Goal: Check status

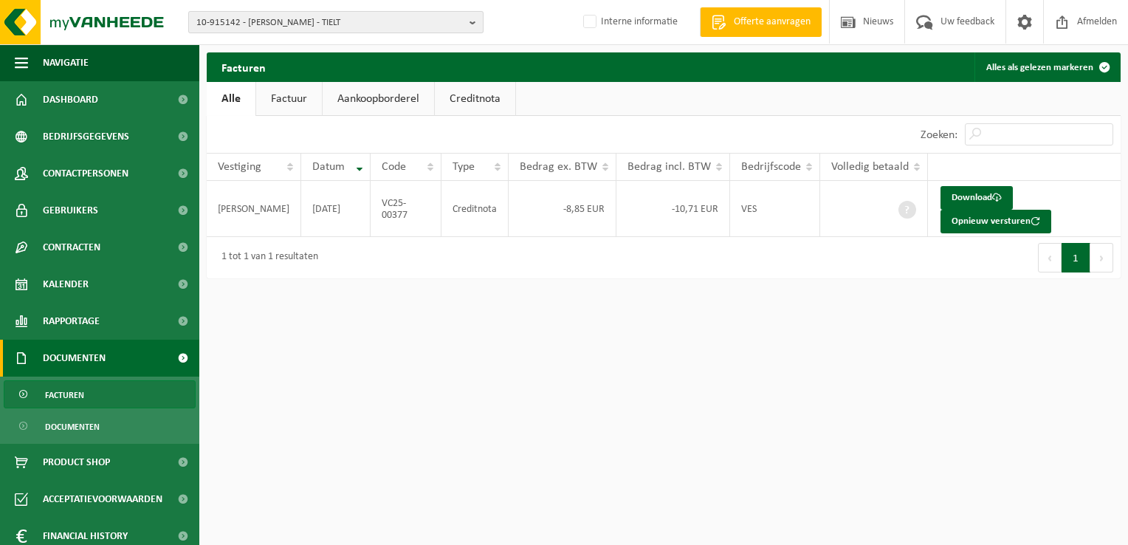
click at [258, 17] on span "10-915142 - POPPE JURGEN - TIELT" at bounding box center [329, 23] width 267 height 22
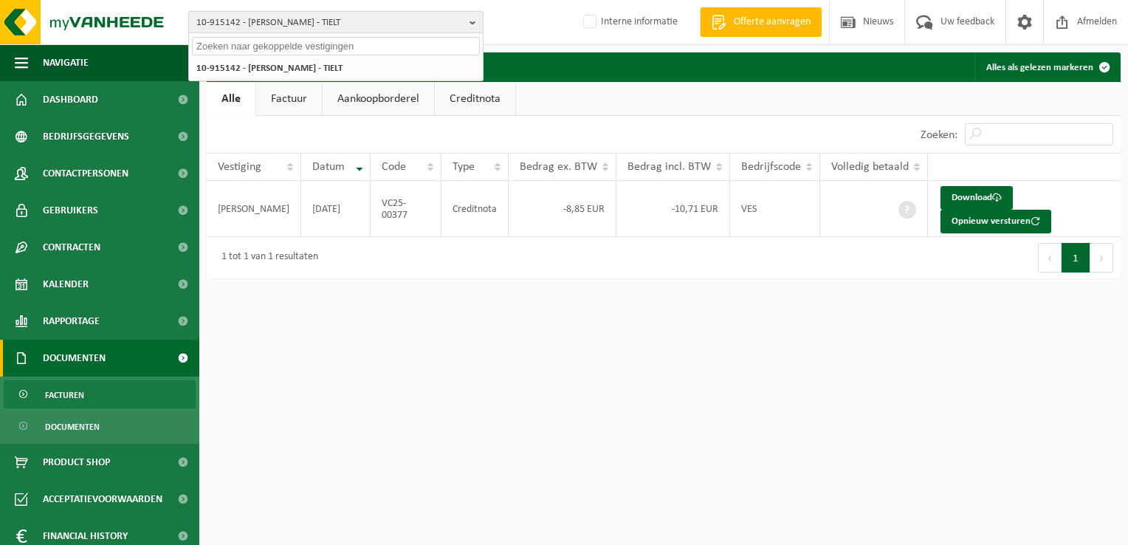
paste input "01-104038"
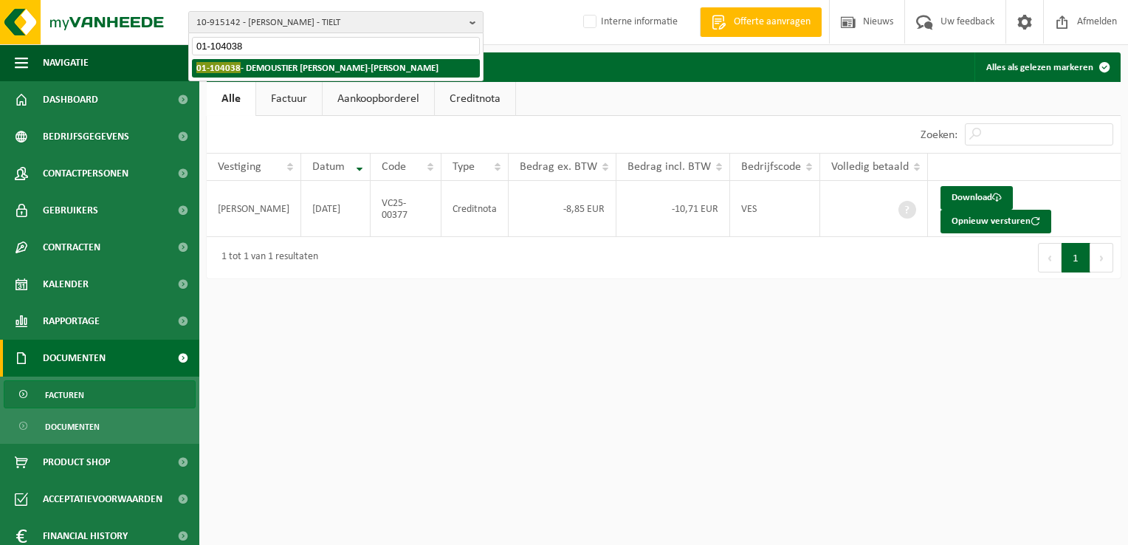
type input "01-104038"
click at [258, 64] on strong "01-104038 - DEMOUSTIER JEAN-MARC - SARS-LA-BRUYÈRE" at bounding box center [317, 67] width 242 height 11
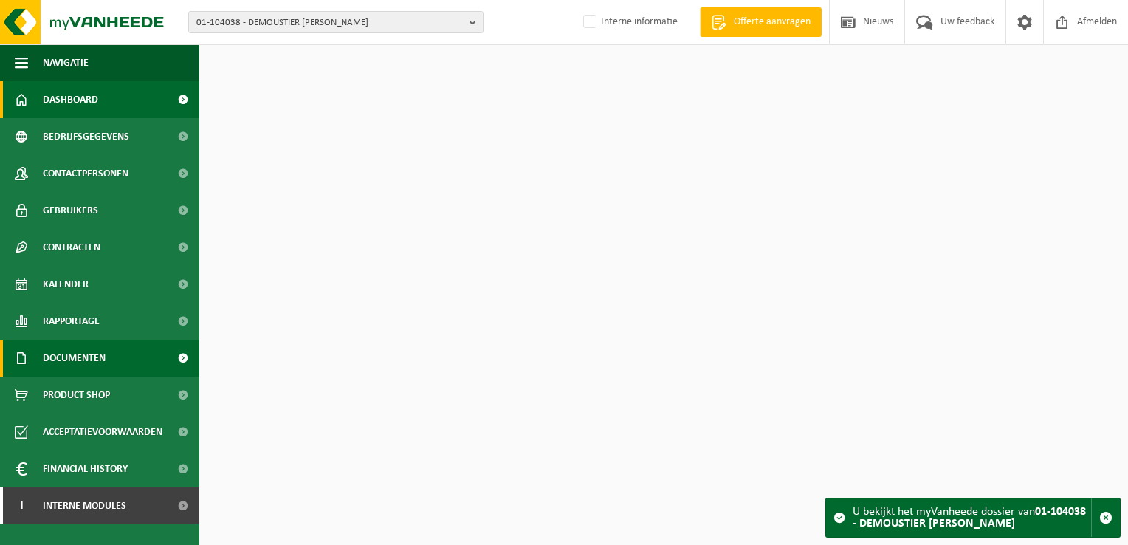
click at [111, 347] on link "Documenten" at bounding box center [99, 358] width 199 height 37
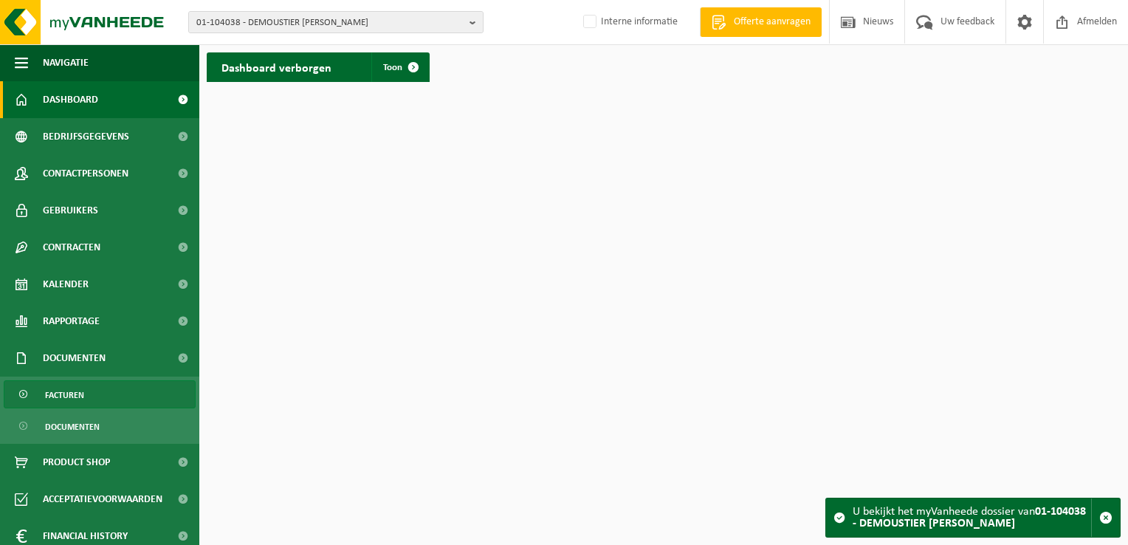
click at [103, 390] on link "Facturen" at bounding box center [100, 394] width 192 height 28
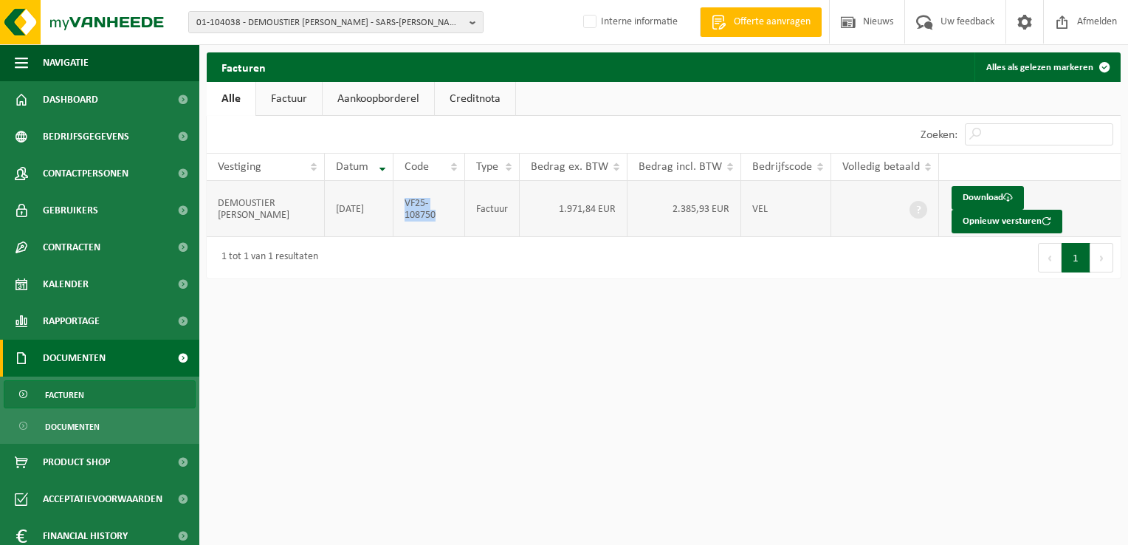
drag, startPoint x: 444, startPoint y: 218, endPoint x: 408, endPoint y: 205, distance: 38.5
click at [408, 205] on td "VF25-108750" at bounding box center [430, 209] width 72 height 56
copy td "VF25-108750"
